Goal: Task Accomplishment & Management: Complete application form

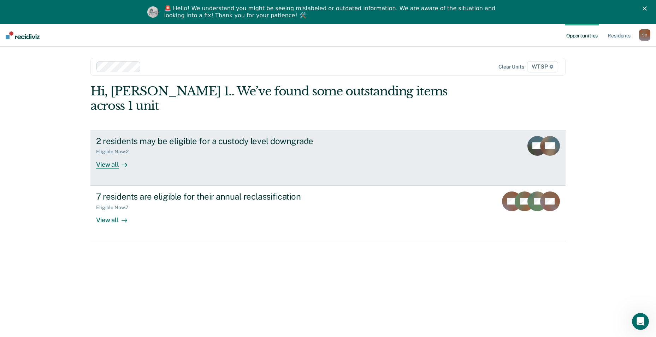
click at [115, 155] on div "View all" at bounding box center [116, 162] width 40 height 14
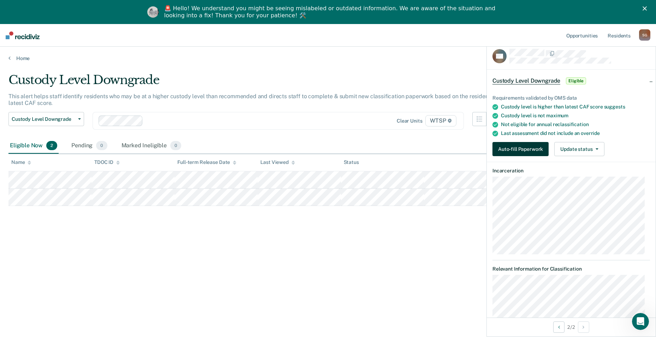
click at [525, 149] on button "Auto-fill Paperwork" at bounding box center [520, 149] width 56 height 14
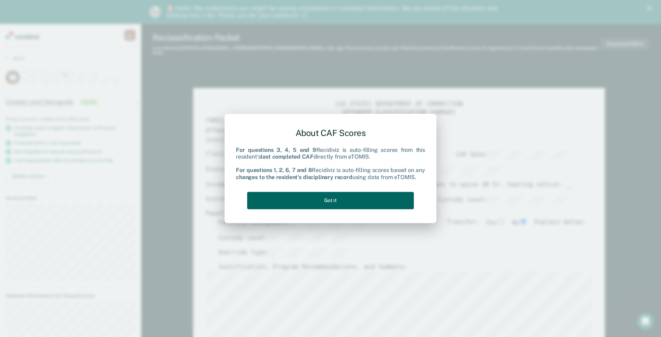
click at [349, 202] on button "Got it" at bounding box center [330, 200] width 167 height 17
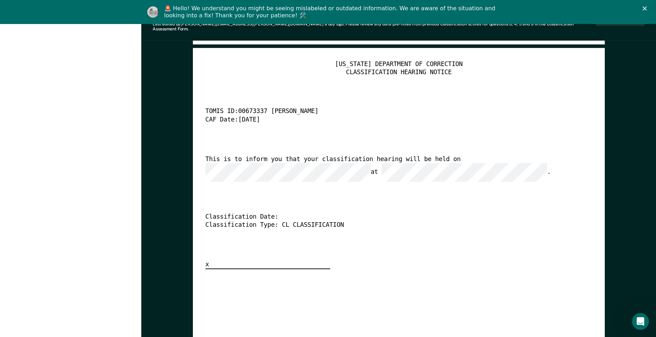
scroll to position [1659, 0]
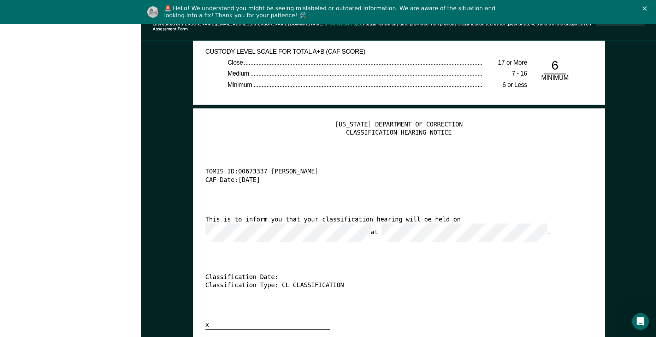
type textarea "x"
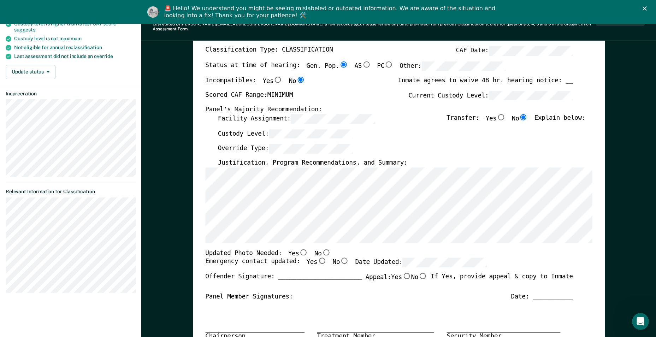
scroll to position [0, 0]
